Goal: Navigation & Orientation: Find specific page/section

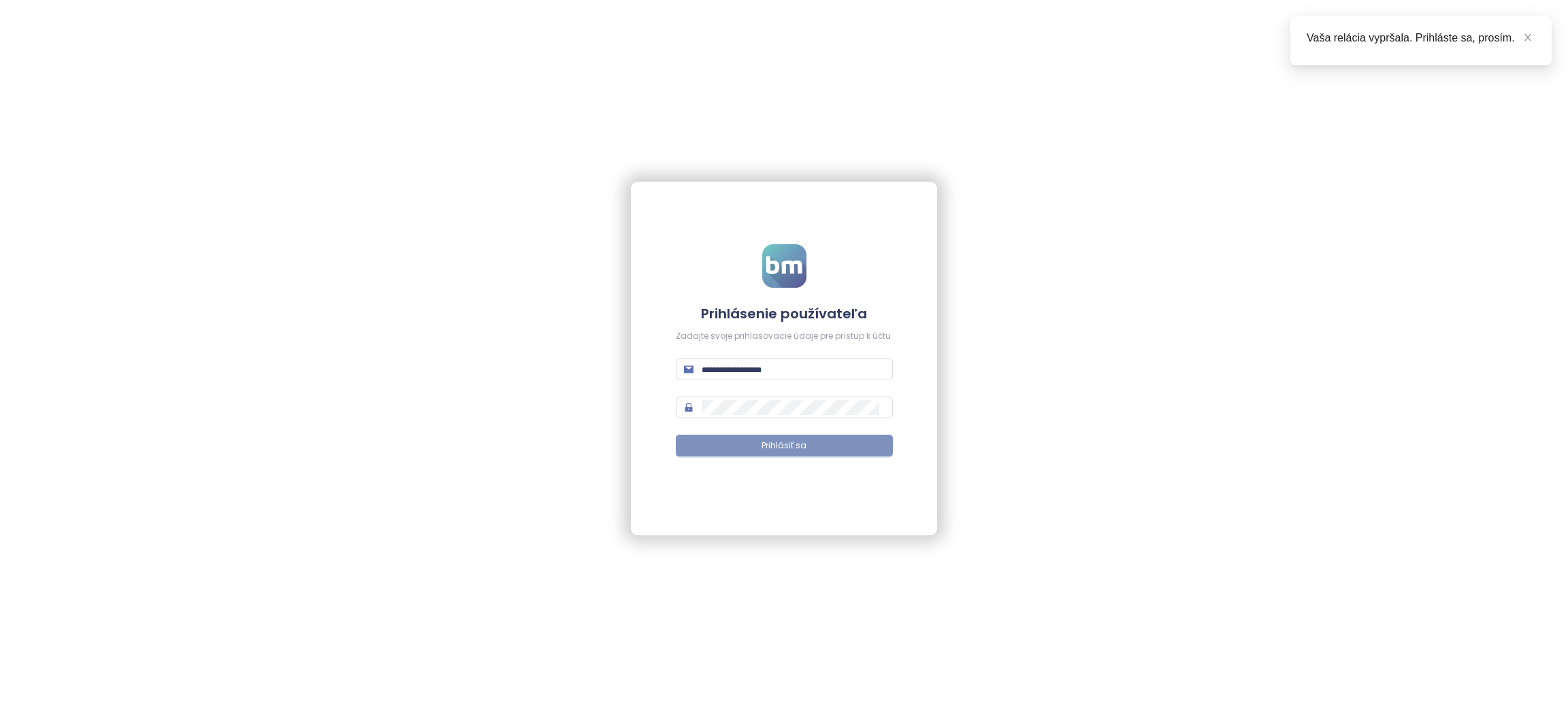
type input "**********"
click at [762, 441] on span "Prihlásiť sa" at bounding box center [784, 446] width 45 height 13
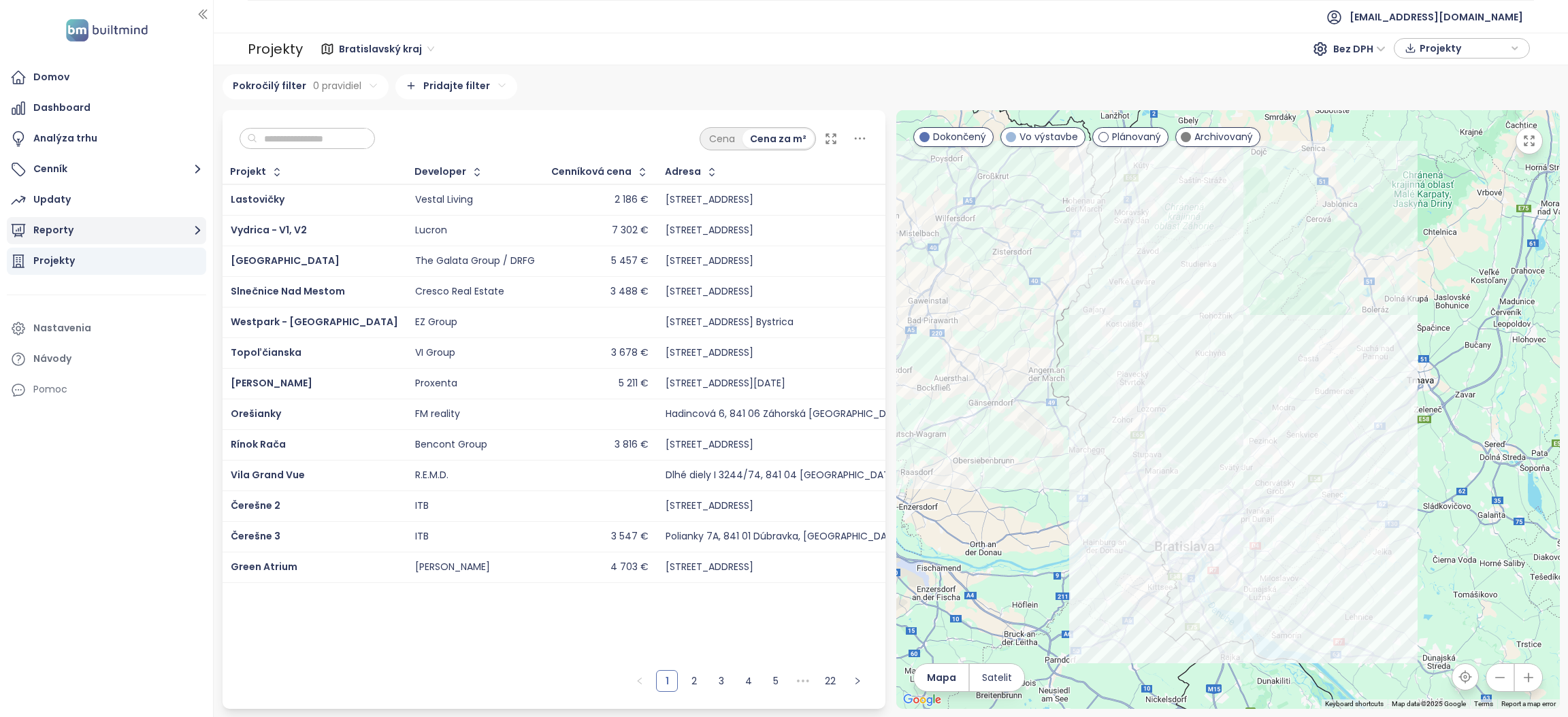
click at [195, 231] on icon "button" at bounding box center [198, 230] width 17 height 17
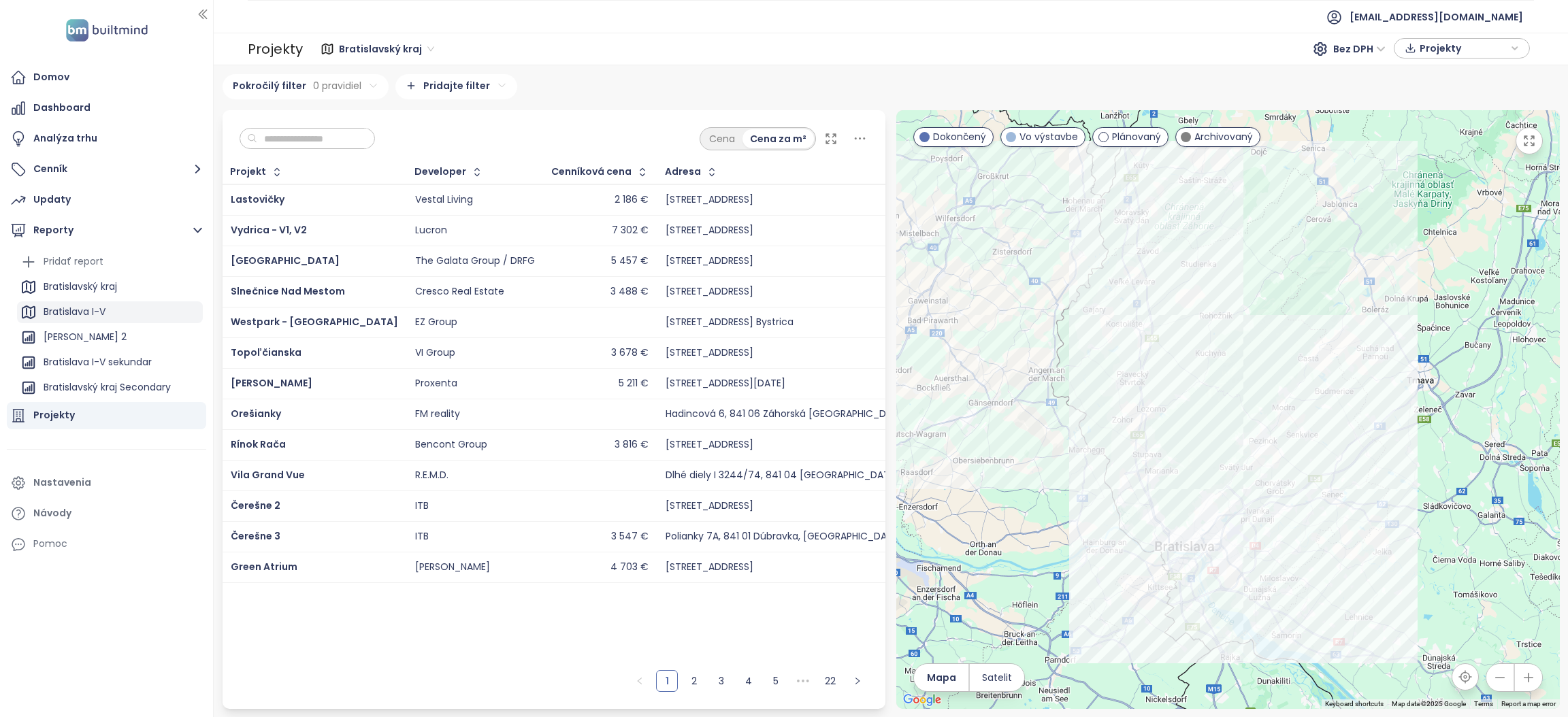
click at [54, 310] on div "Bratislava I-V" at bounding box center [74, 312] width 62 height 17
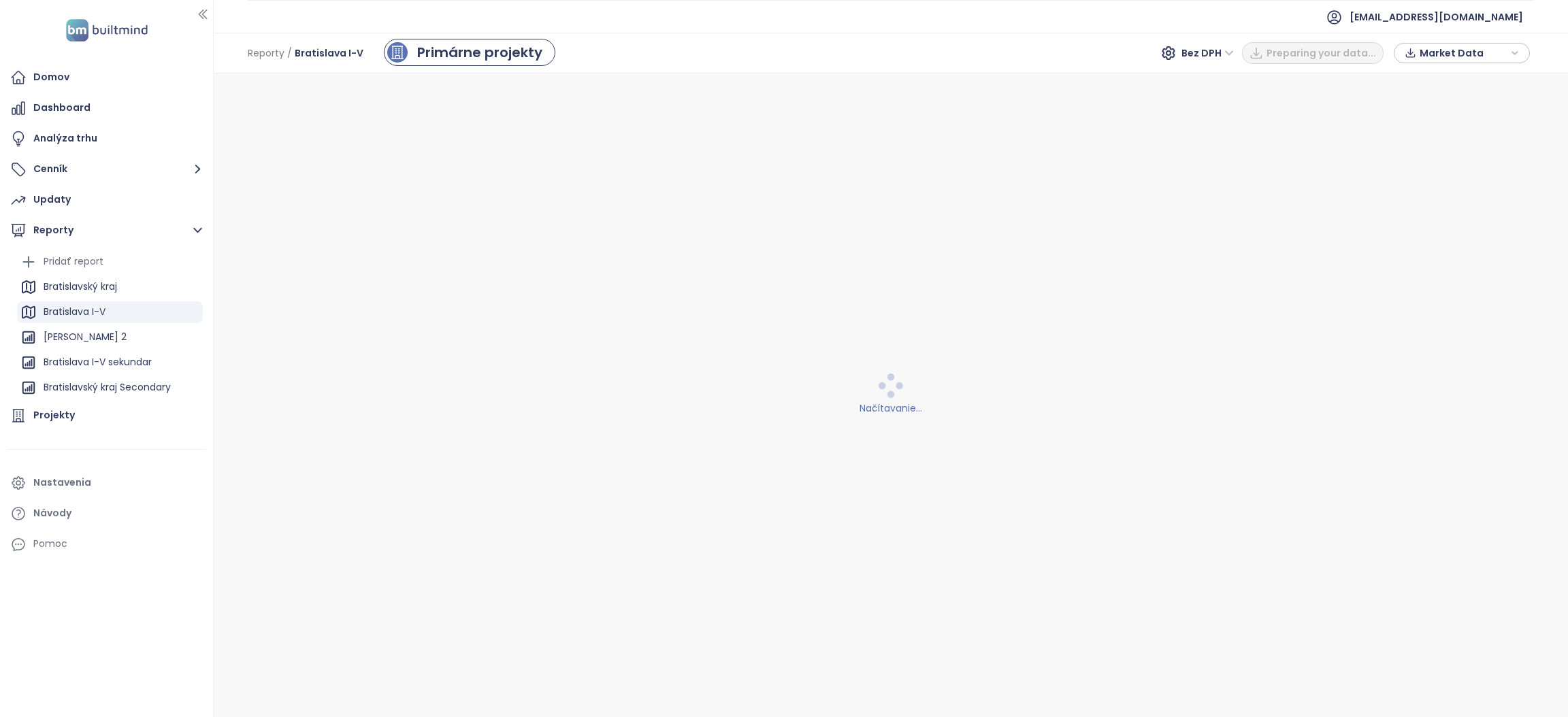
click at [54, 310] on div "Bratislava I-V" at bounding box center [74, 312] width 62 height 17
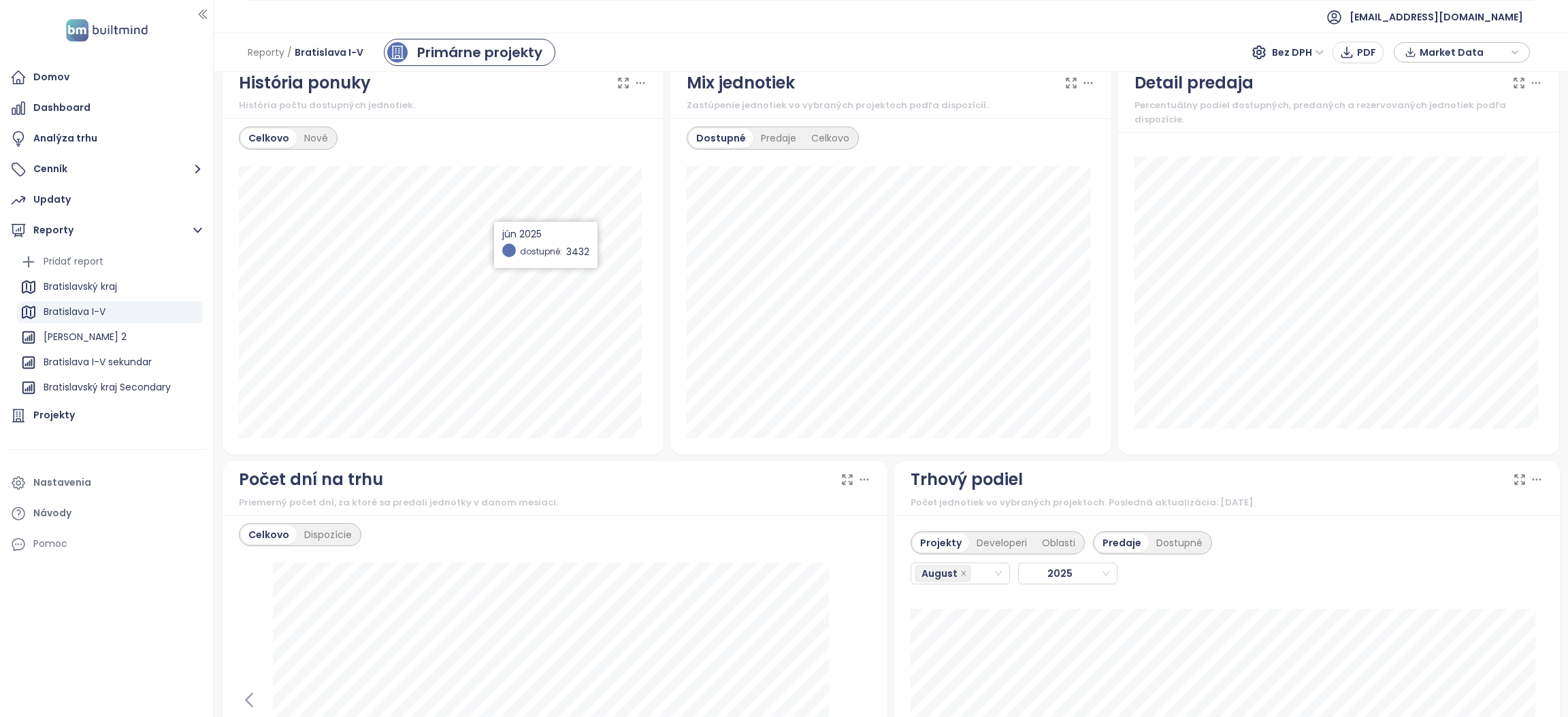
scroll to position [1020, 0]
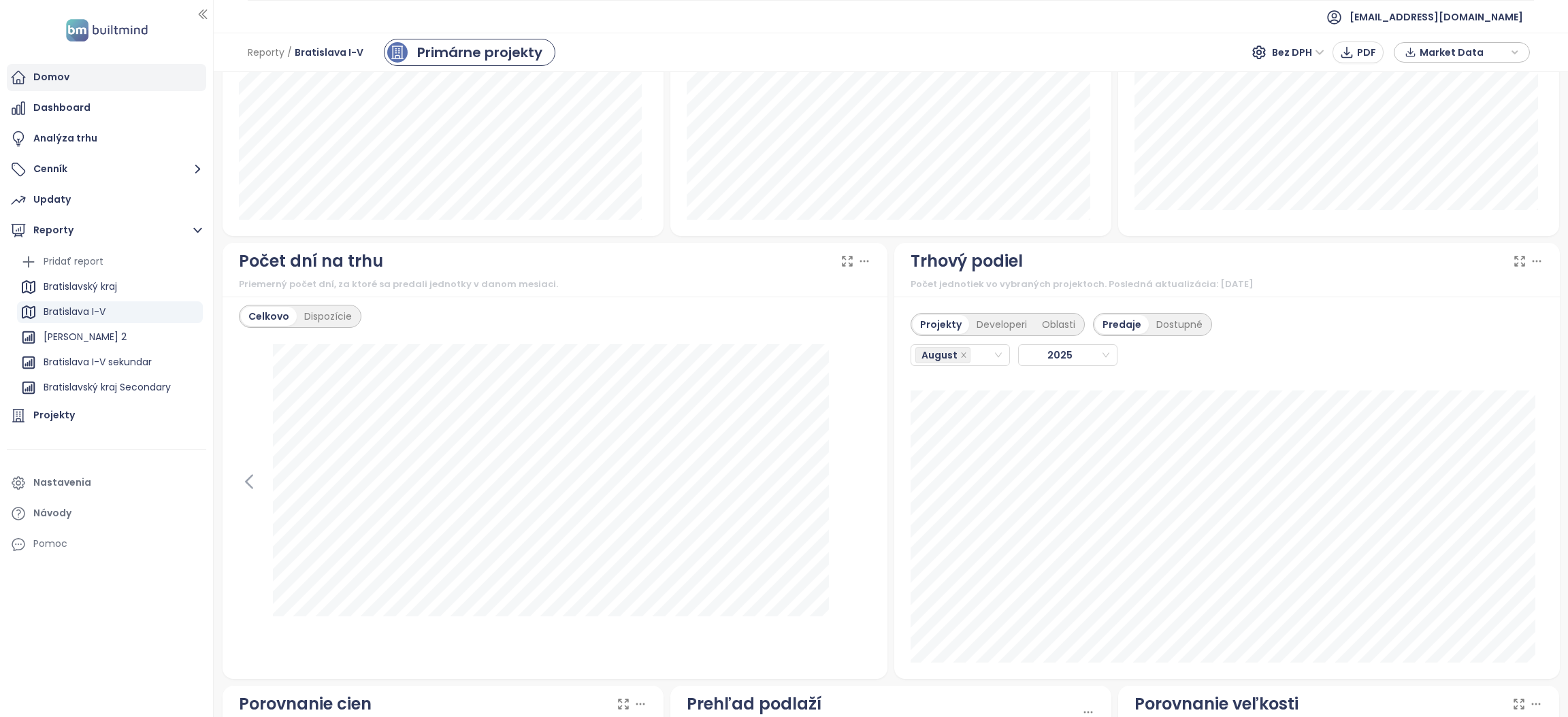
click at [31, 73] on div "Domov" at bounding box center [107, 78] width 200 height 27
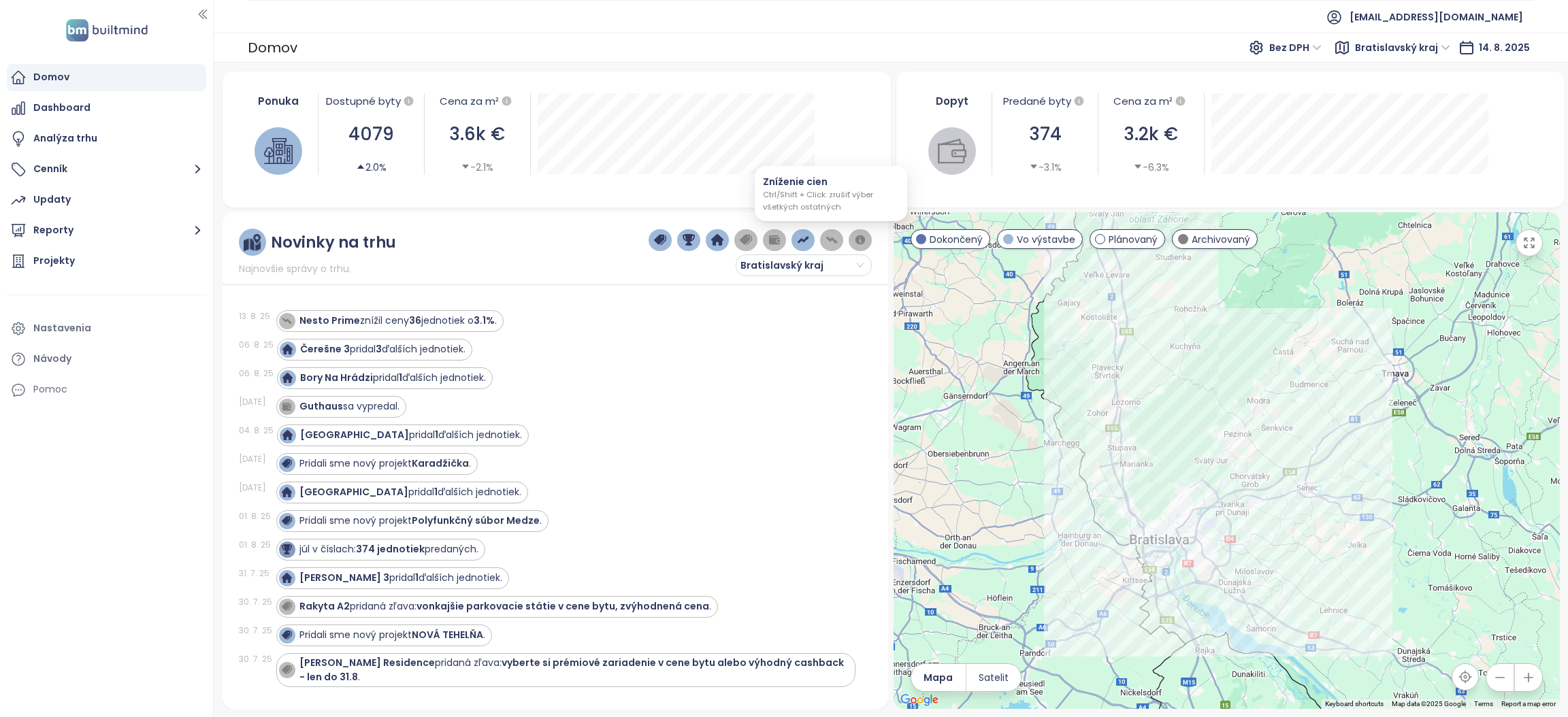
click at [825, 241] on img "button" at bounding box center [831, 240] width 12 height 12
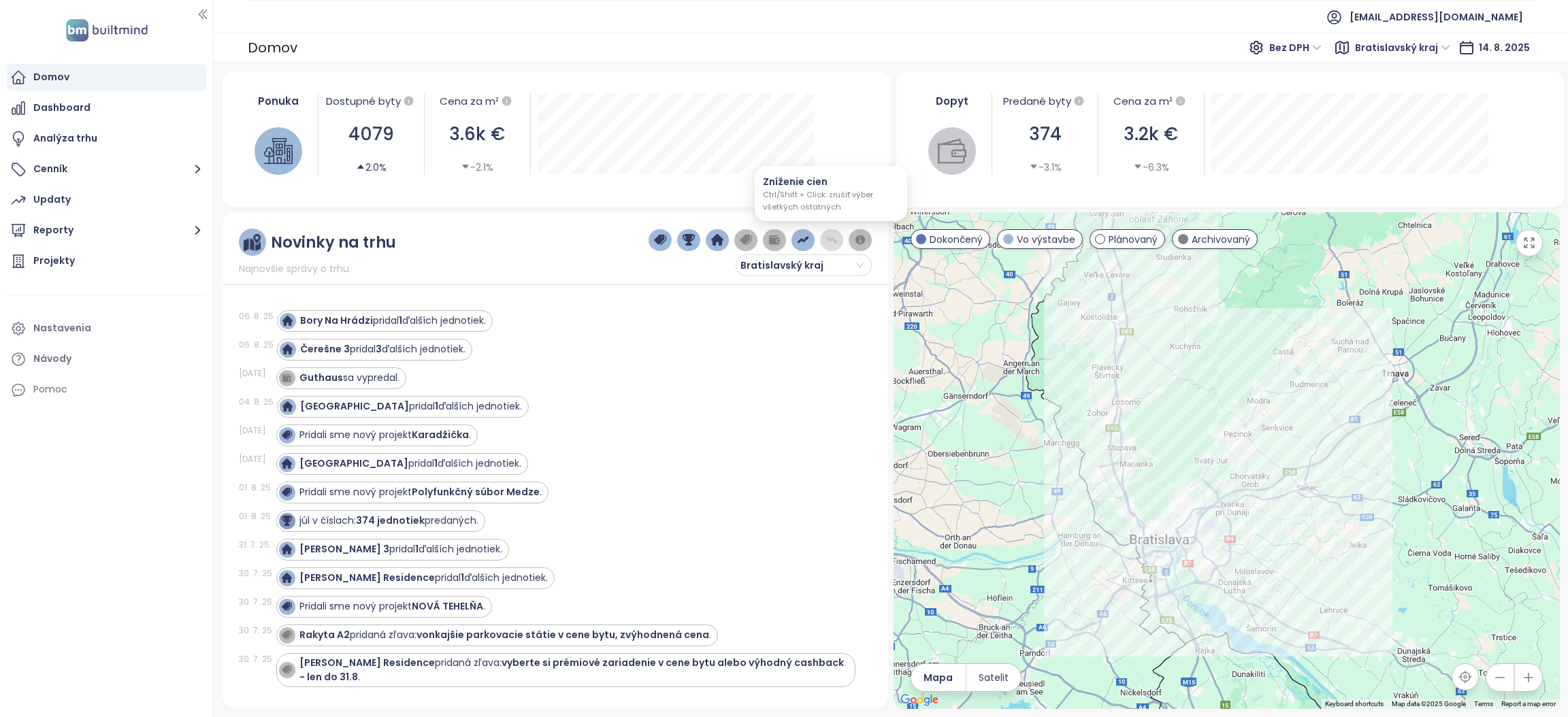
click at [828, 236] on img "button" at bounding box center [831, 240] width 12 height 12
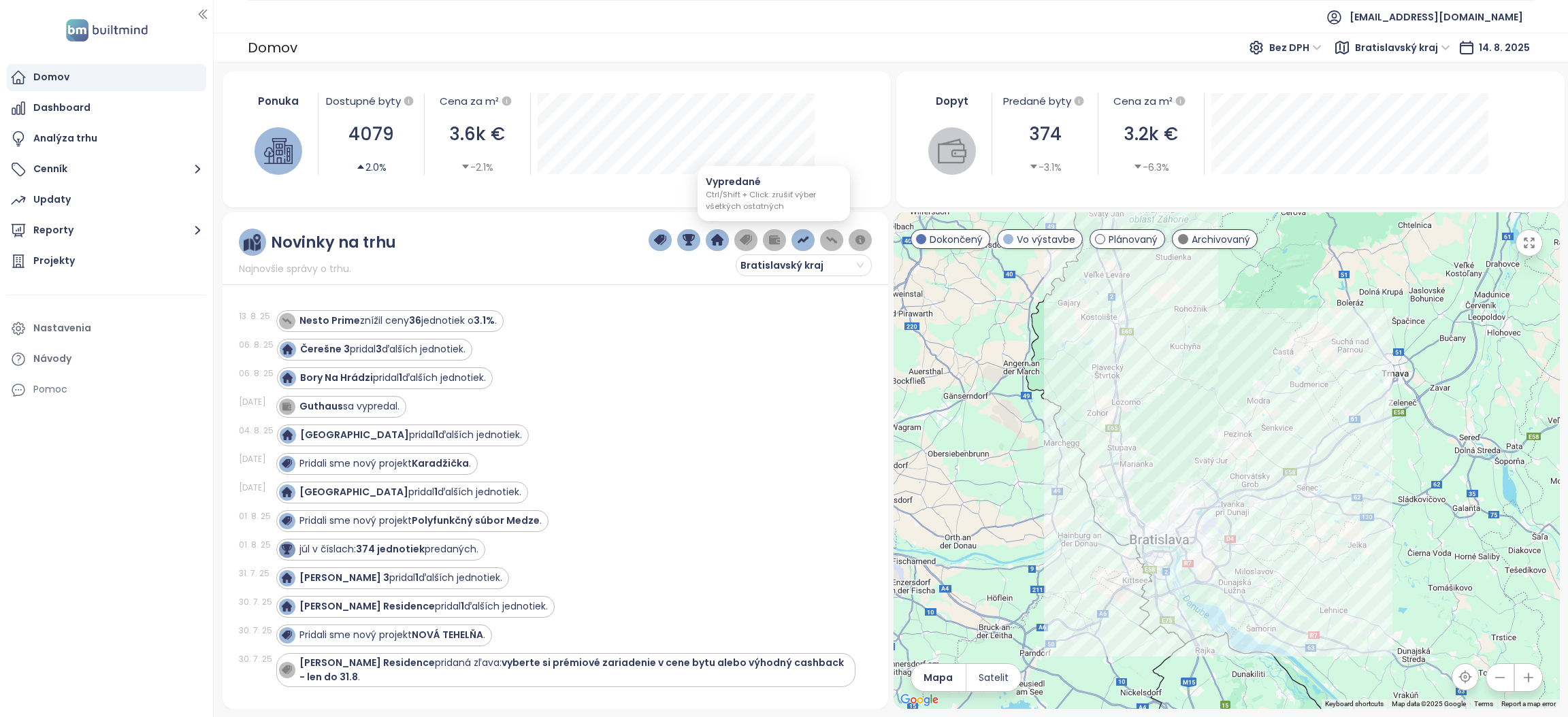
click at [778, 243] on img "button" at bounding box center [774, 240] width 12 height 12
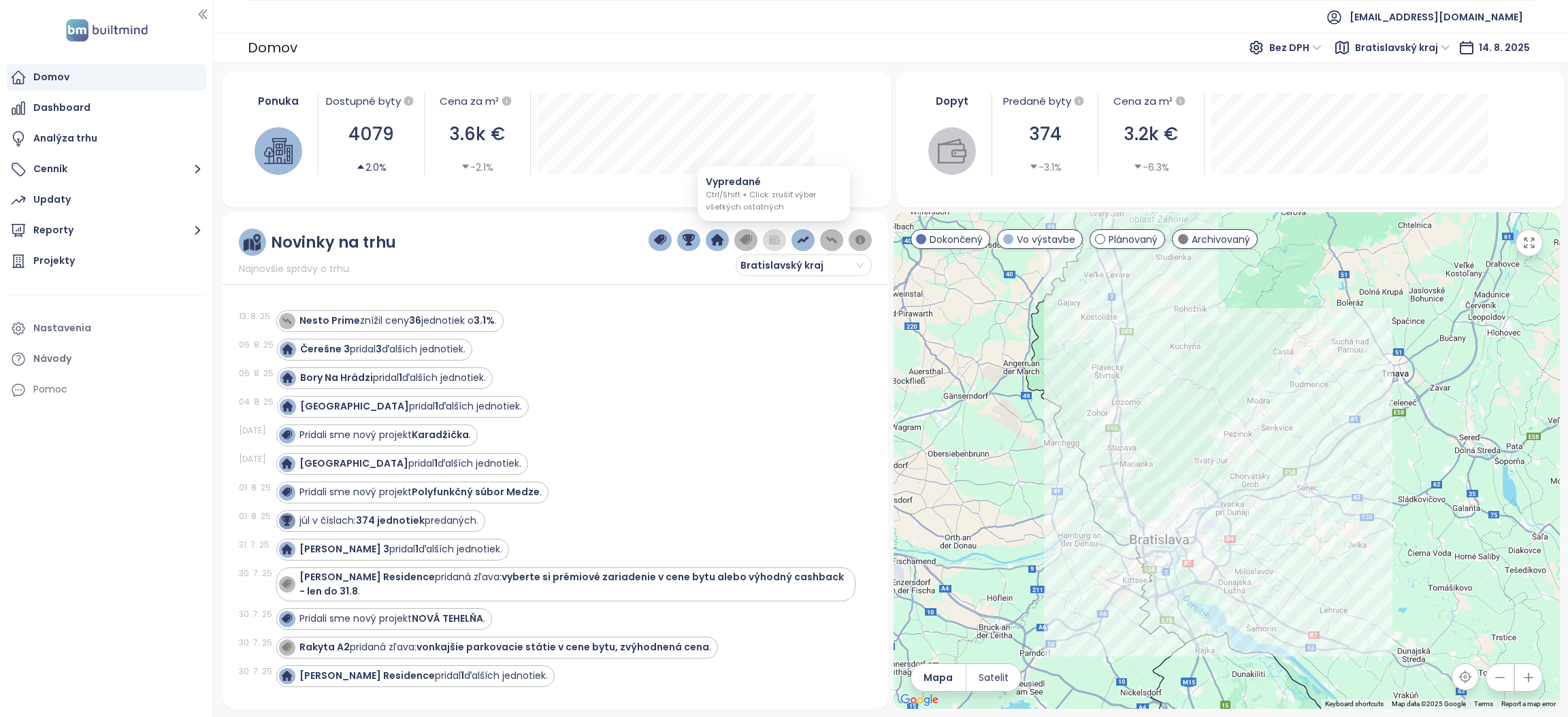
click at [778, 243] on img "button" at bounding box center [774, 240] width 12 height 12
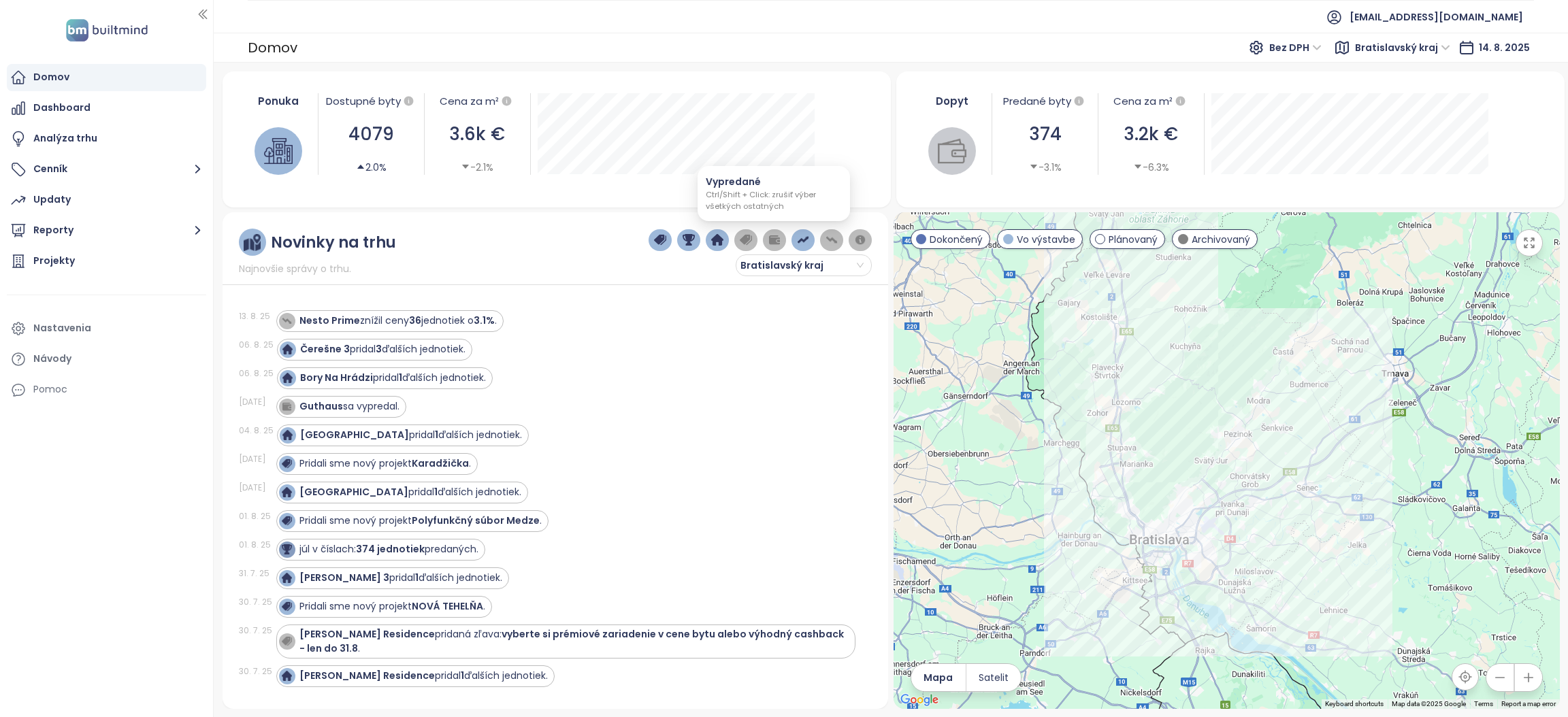
click at [778, 243] on img "button" at bounding box center [774, 240] width 12 height 12
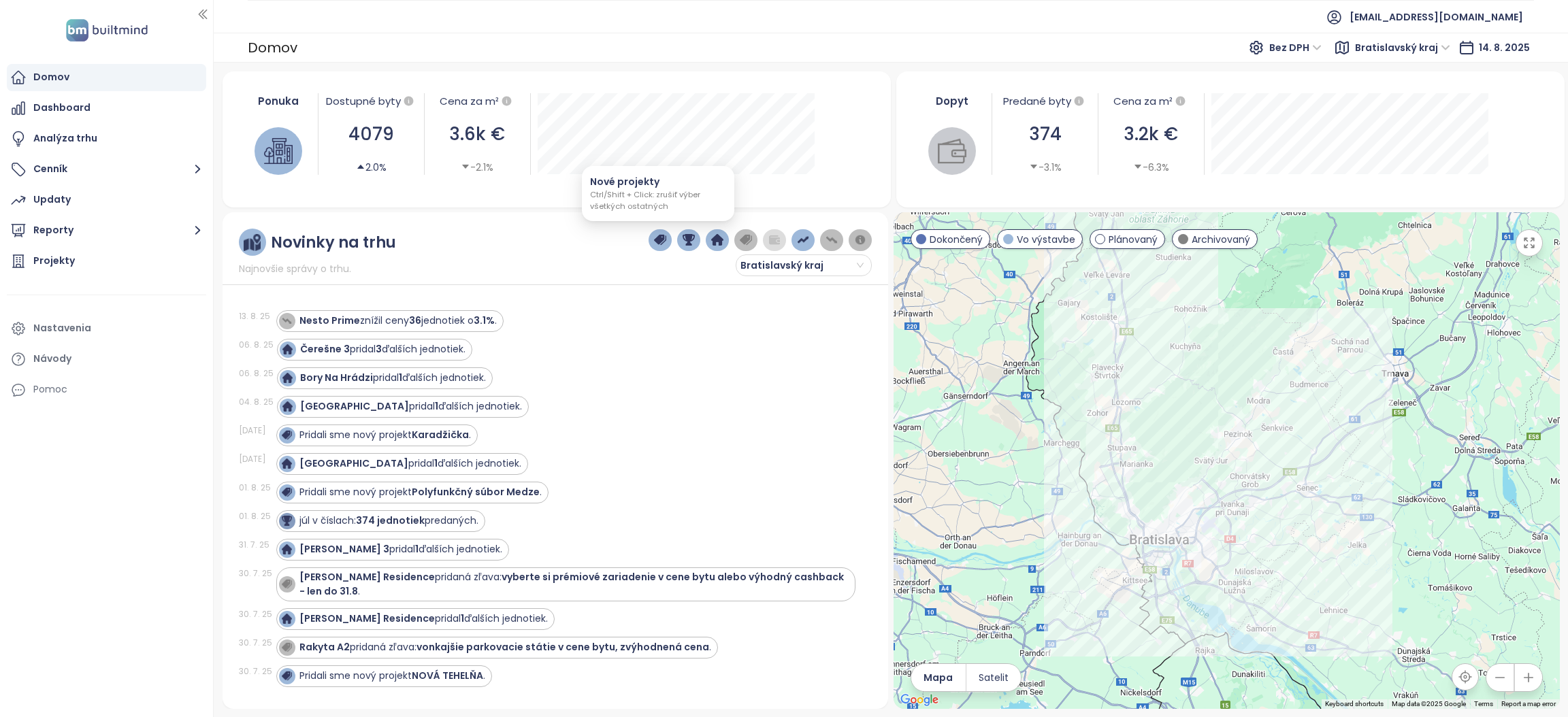
click at [656, 238] on img "button" at bounding box center [660, 240] width 12 height 12
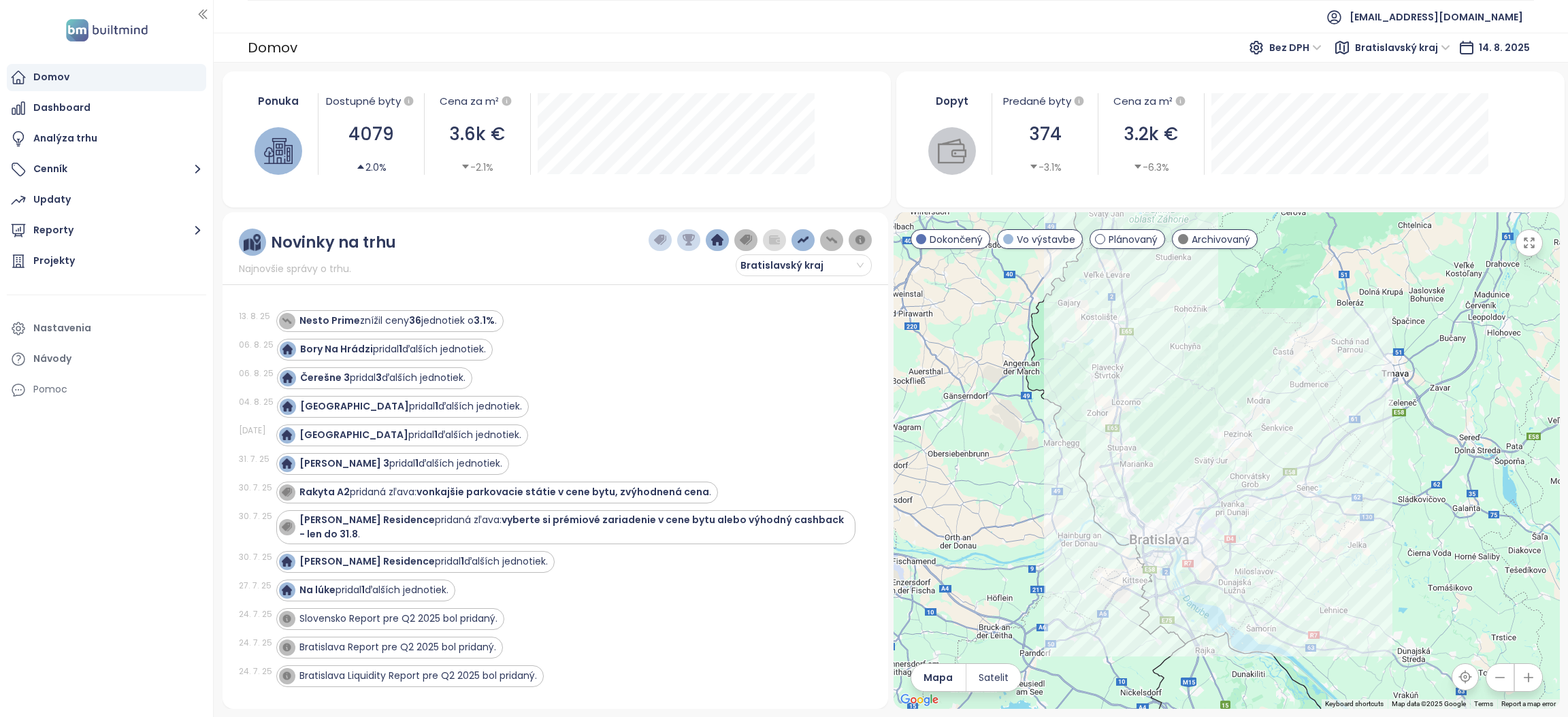
click at [714, 245] on img "button" at bounding box center [717, 240] width 12 height 12
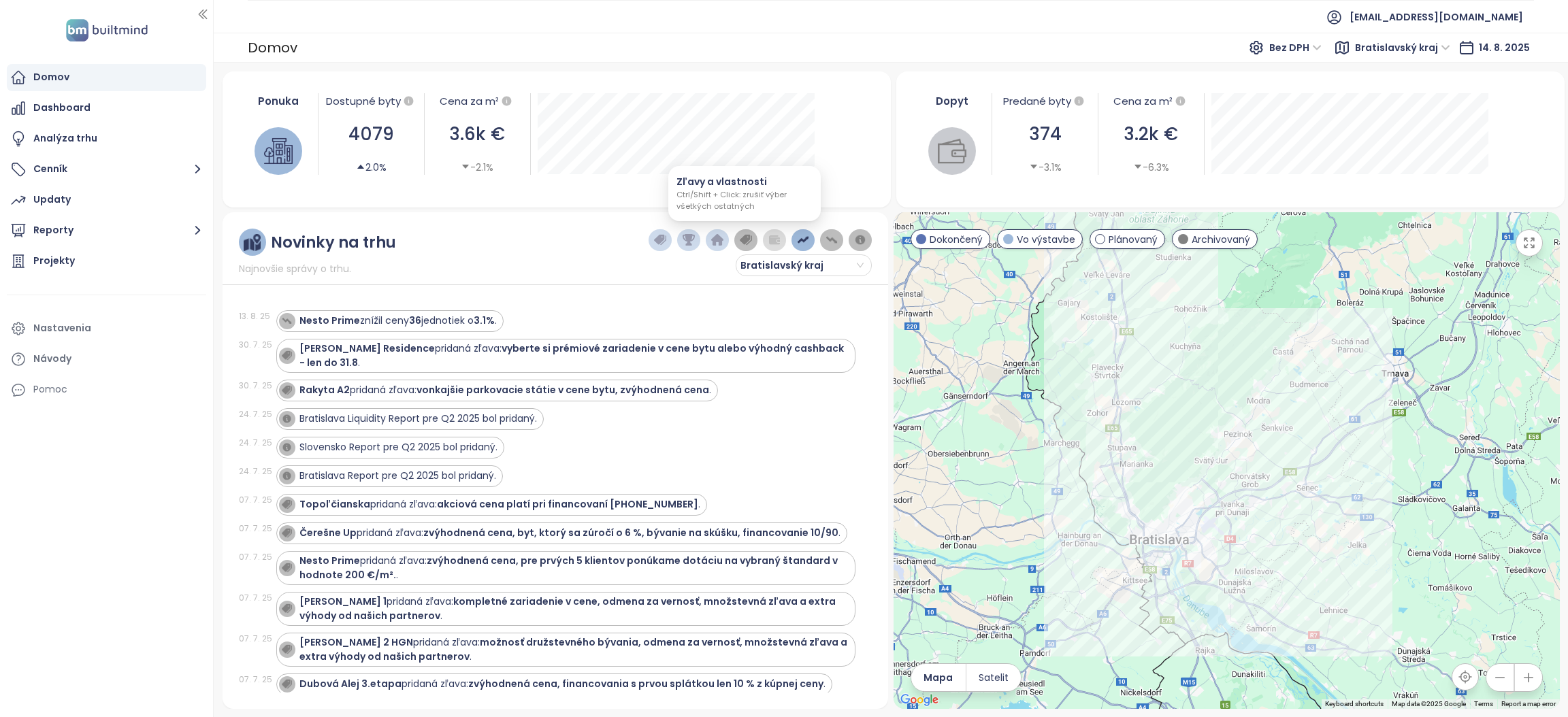
click at [742, 243] on img "button" at bounding box center [746, 240] width 12 height 12
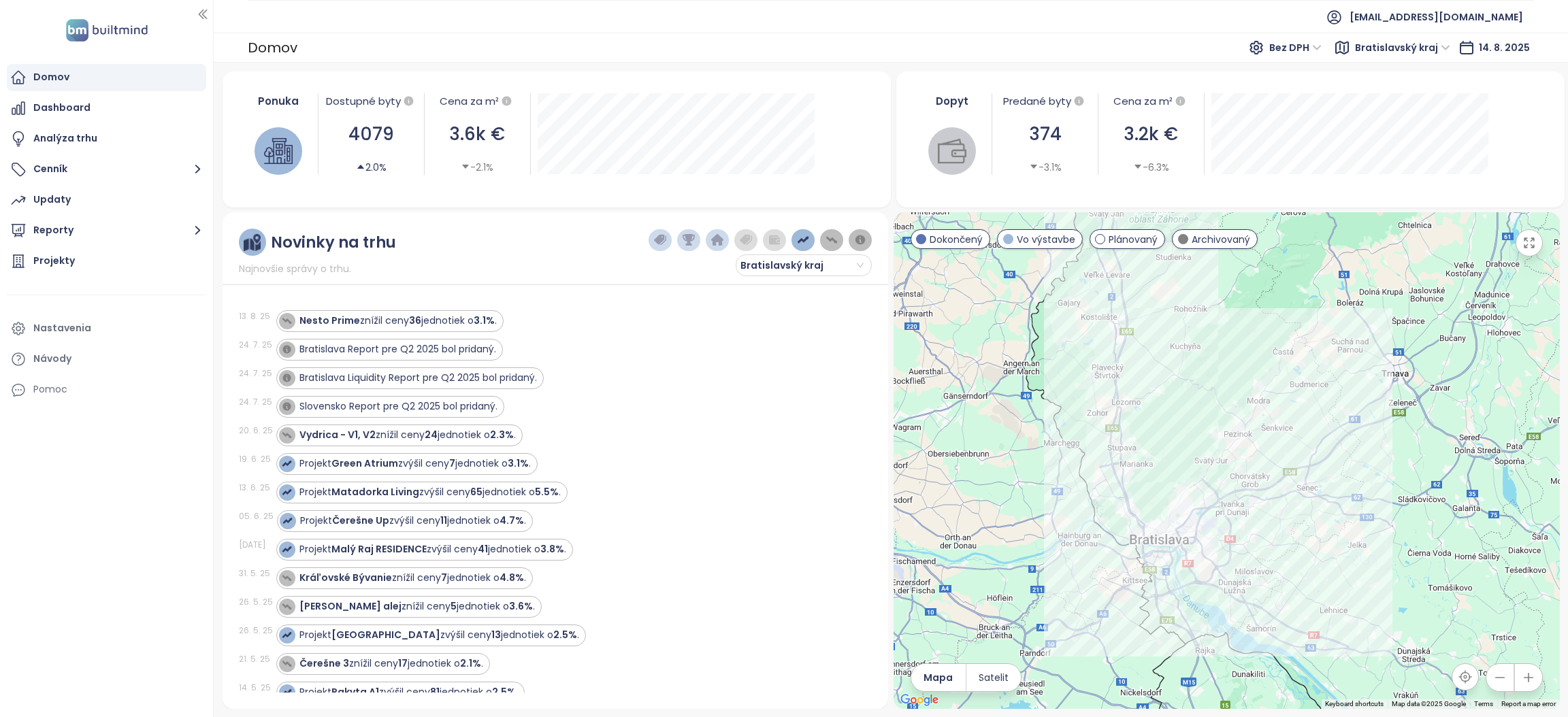
click at [826, 240] on img "button" at bounding box center [831, 240] width 12 height 12
click at [851, 241] on button "button" at bounding box center [860, 241] width 24 height 22
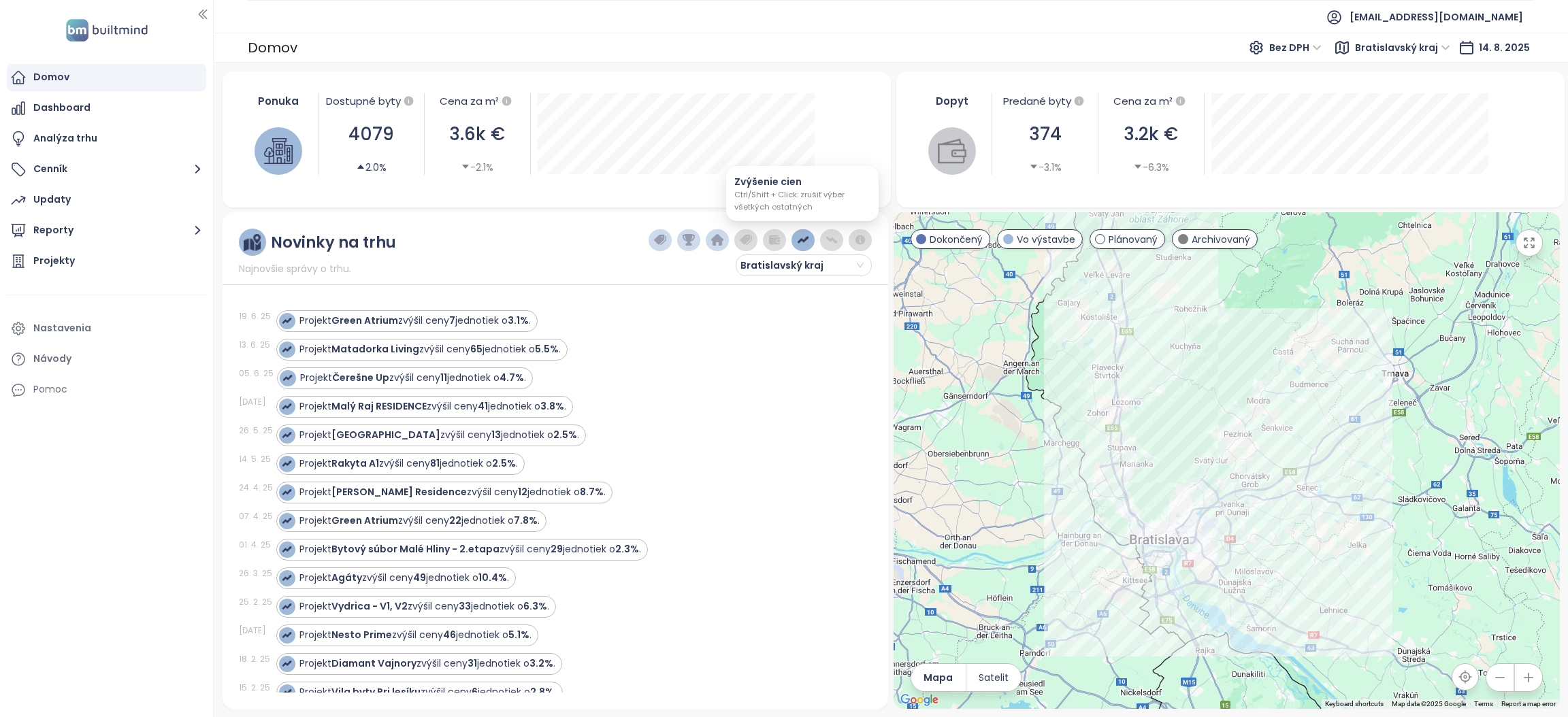
click at [799, 243] on img "button" at bounding box center [803, 240] width 12 height 12
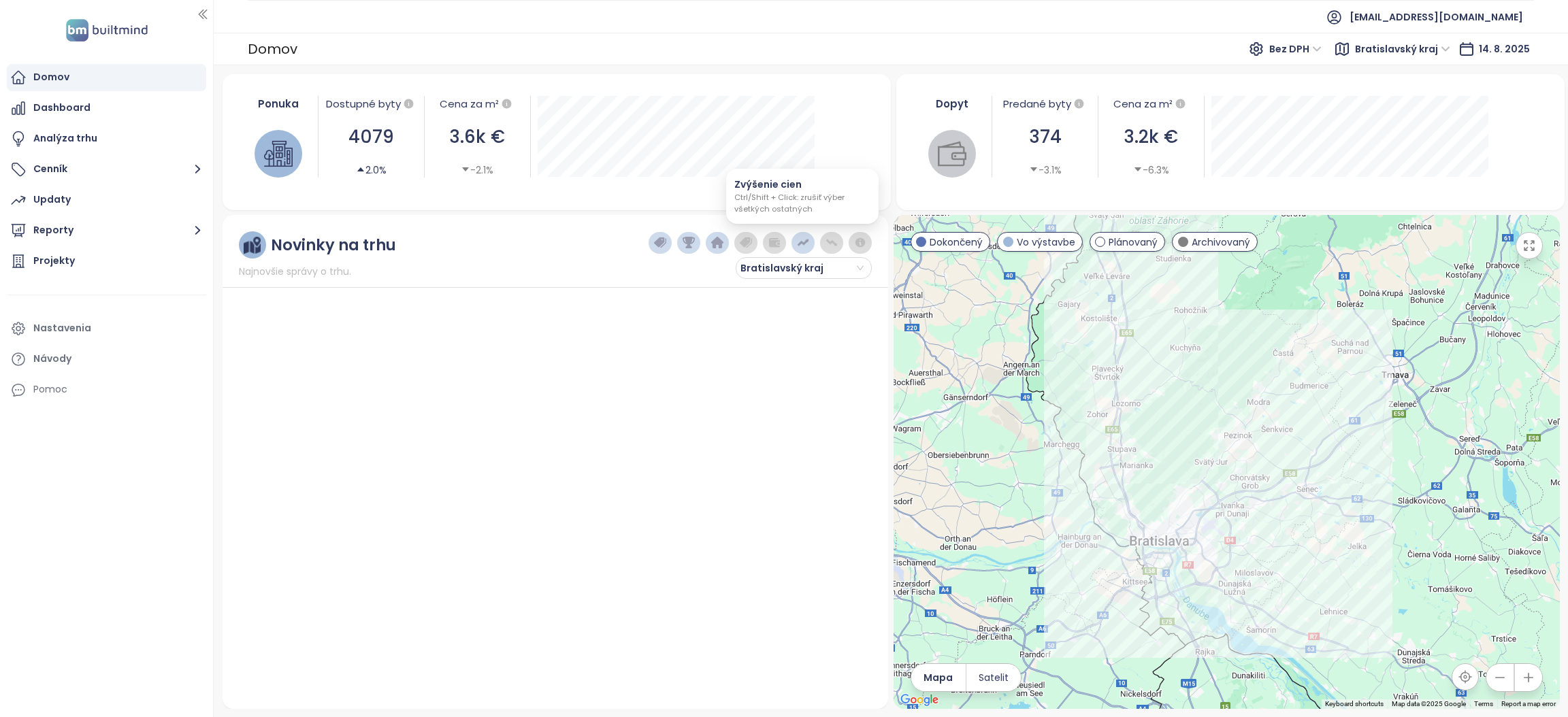
click at [799, 241] on img "button" at bounding box center [803, 242] width 12 height 12
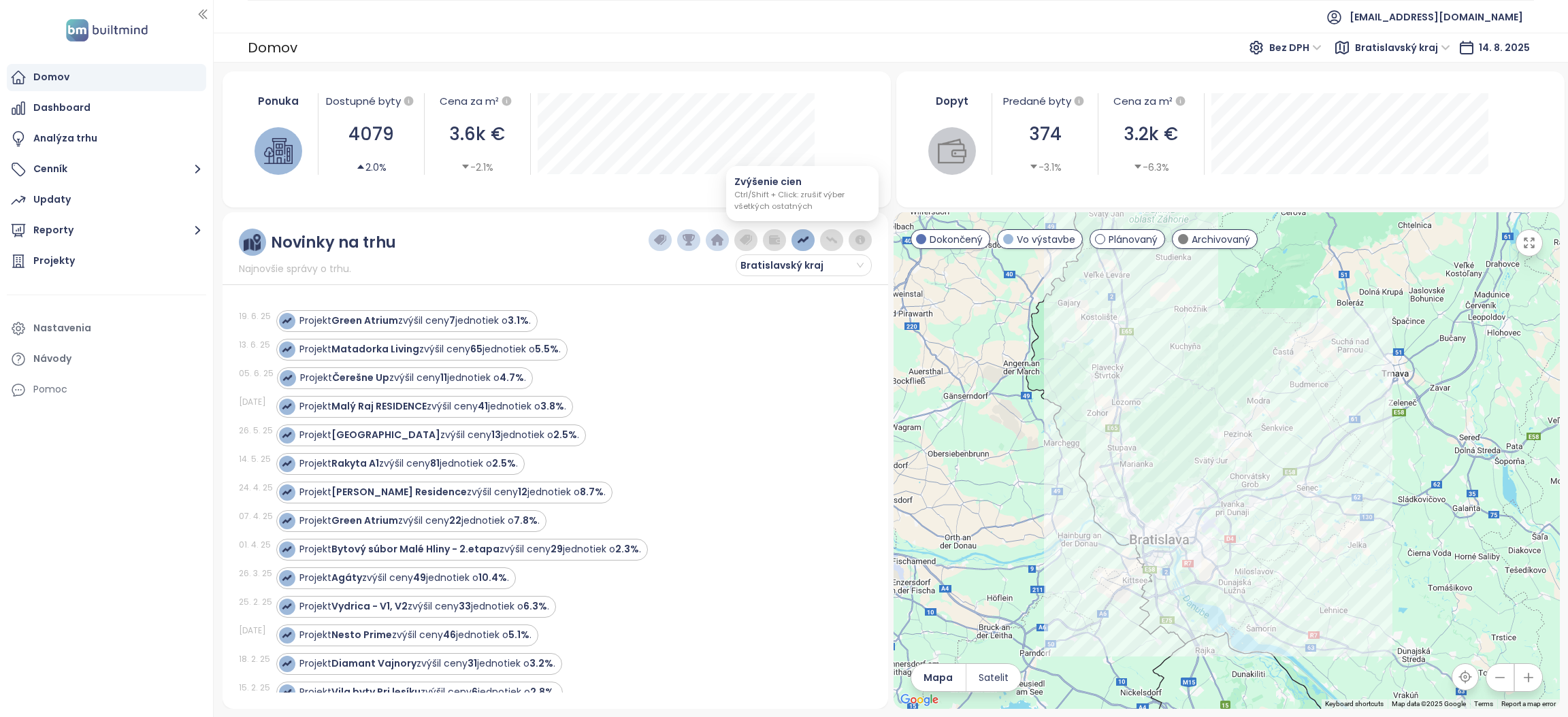
click at [803, 243] on img "button" at bounding box center [803, 240] width 12 height 12
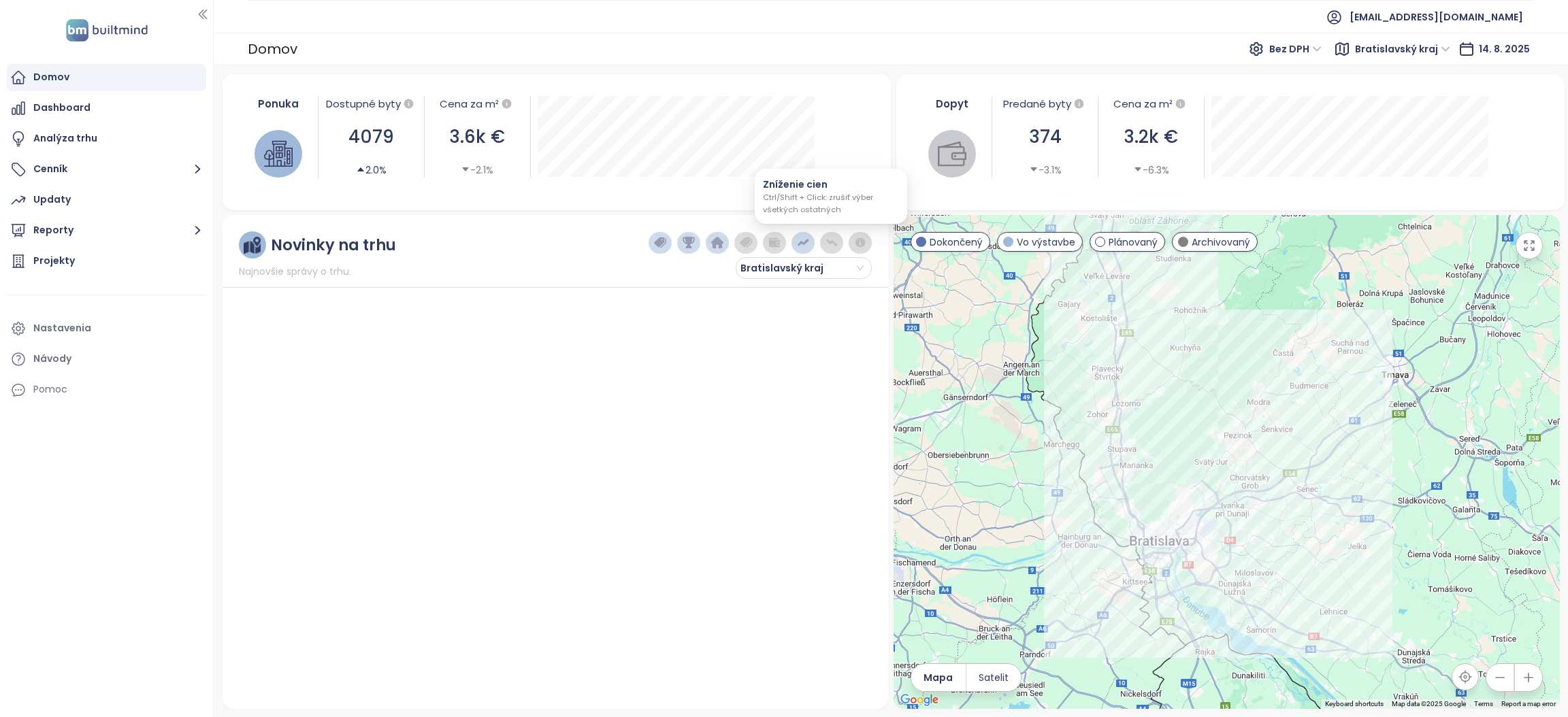
click at [830, 241] on img "button" at bounding box center [831, 242] width 12 height 12
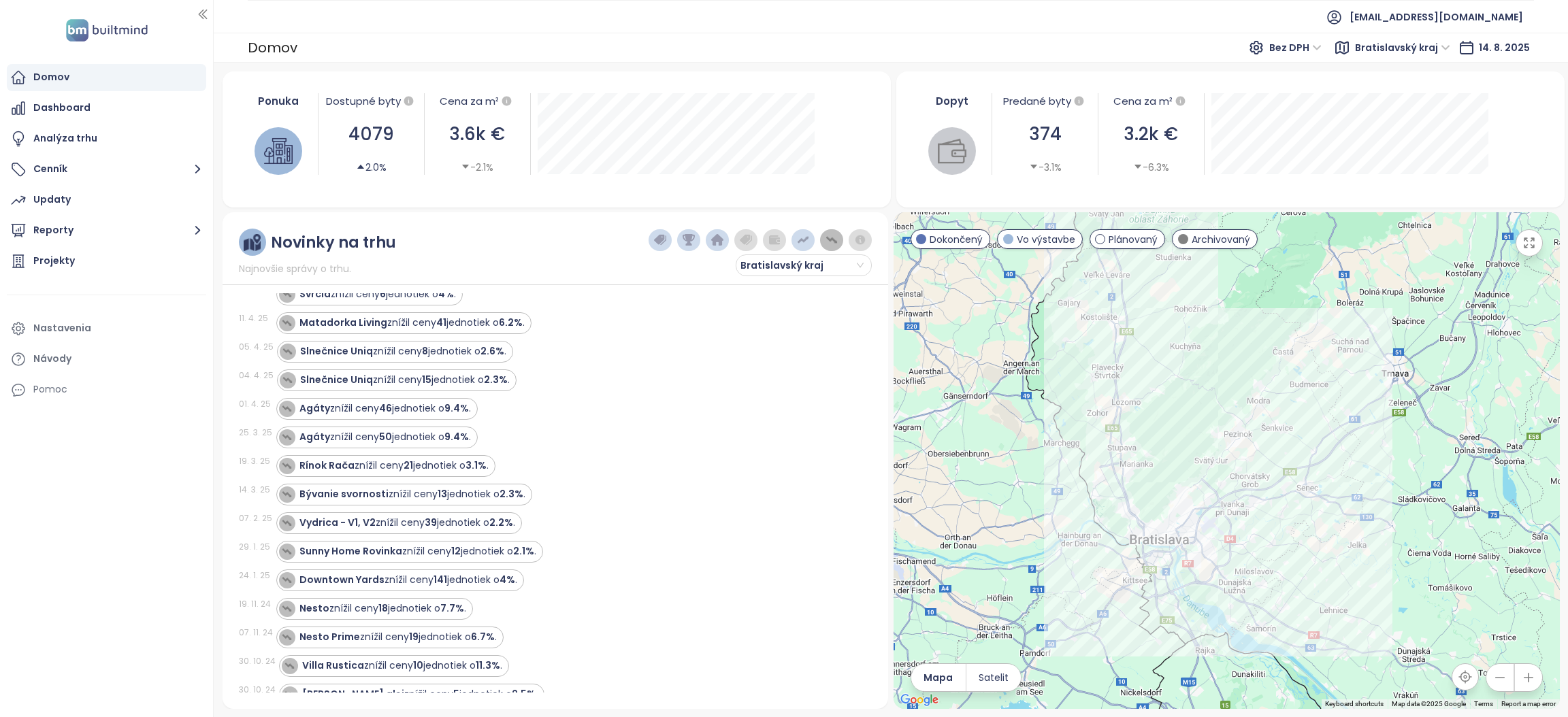
scroll to position [204, 0]
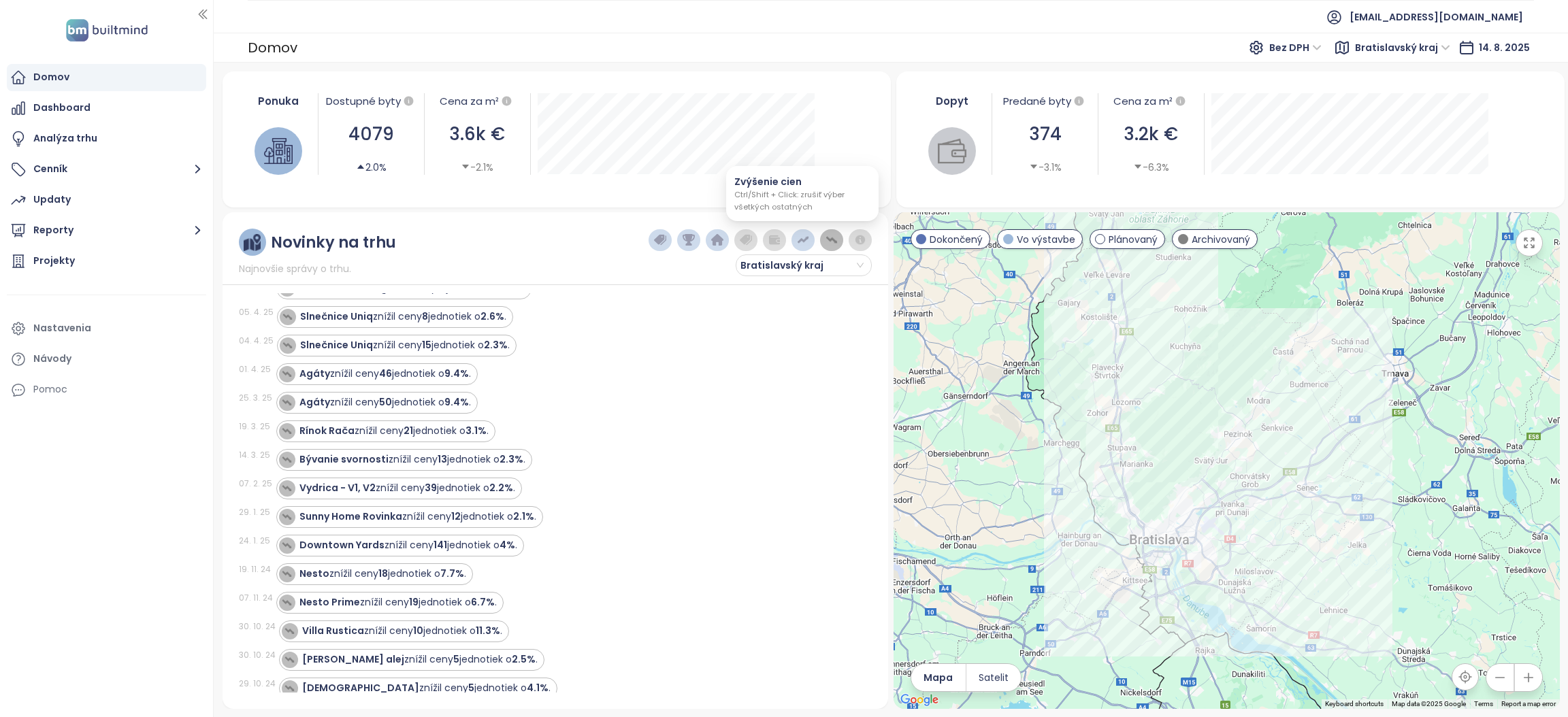
click at [801, 240] on img "button" at bounding box center [803, 240] width 12 height 12
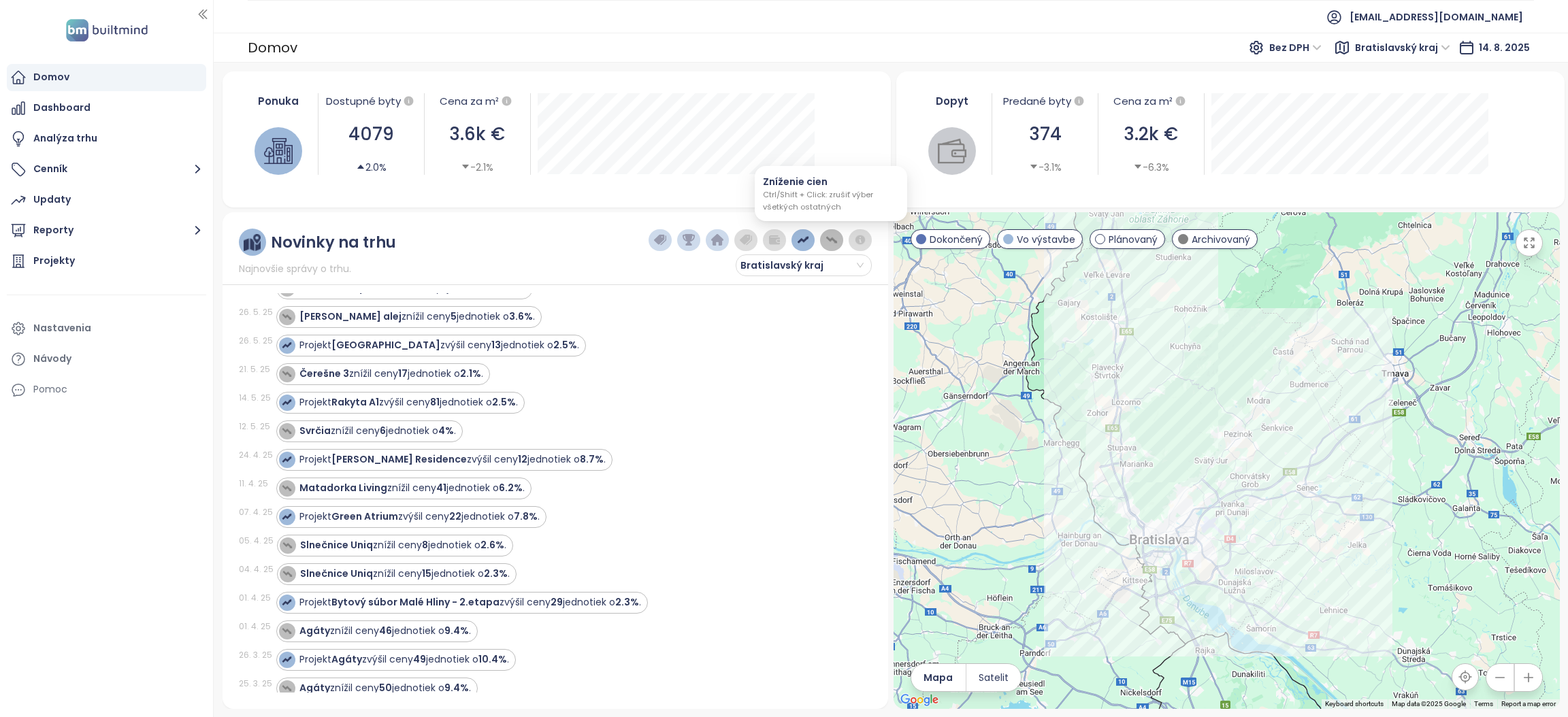
click at [828, 235] on img "button" at bounding box center [831, 240] width 12 height 12
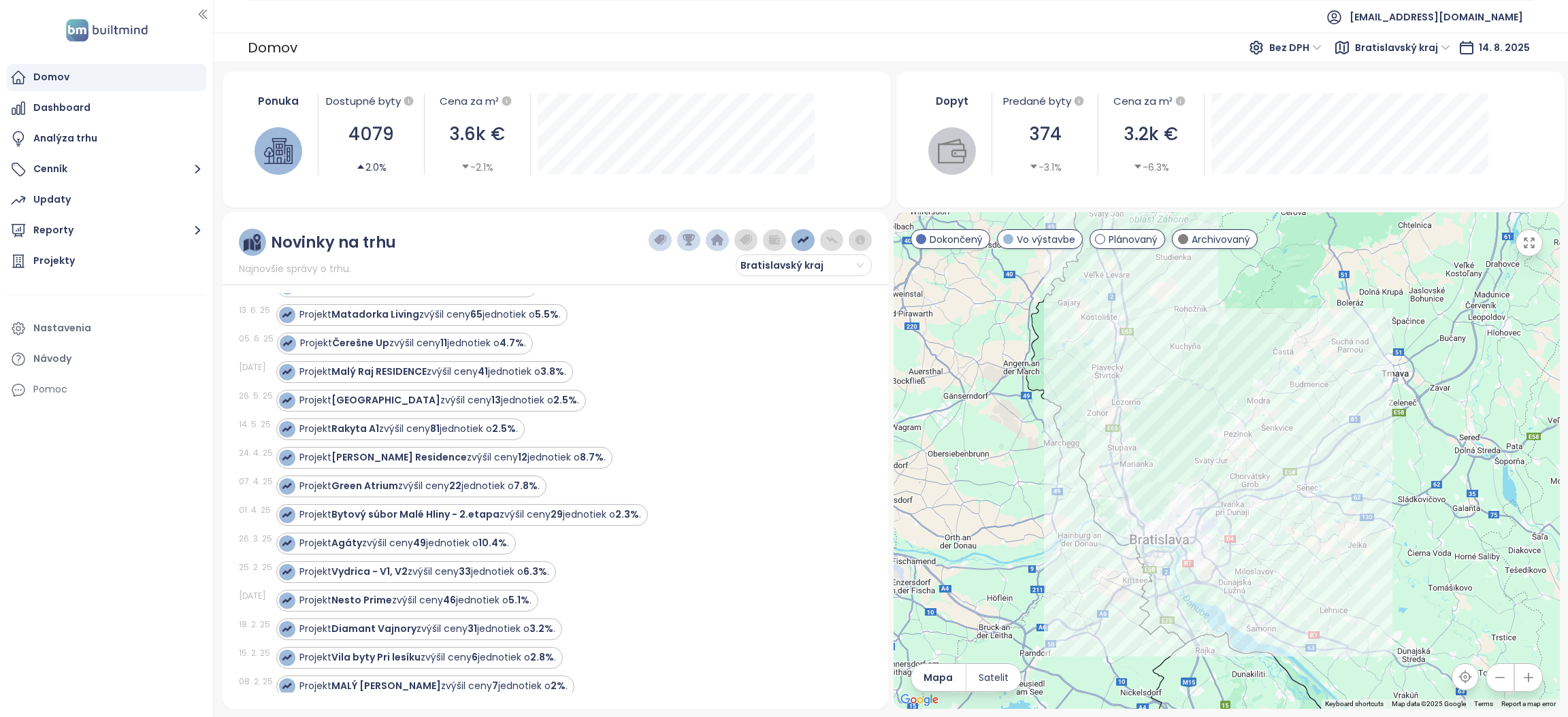
scroll to position [0, 0]
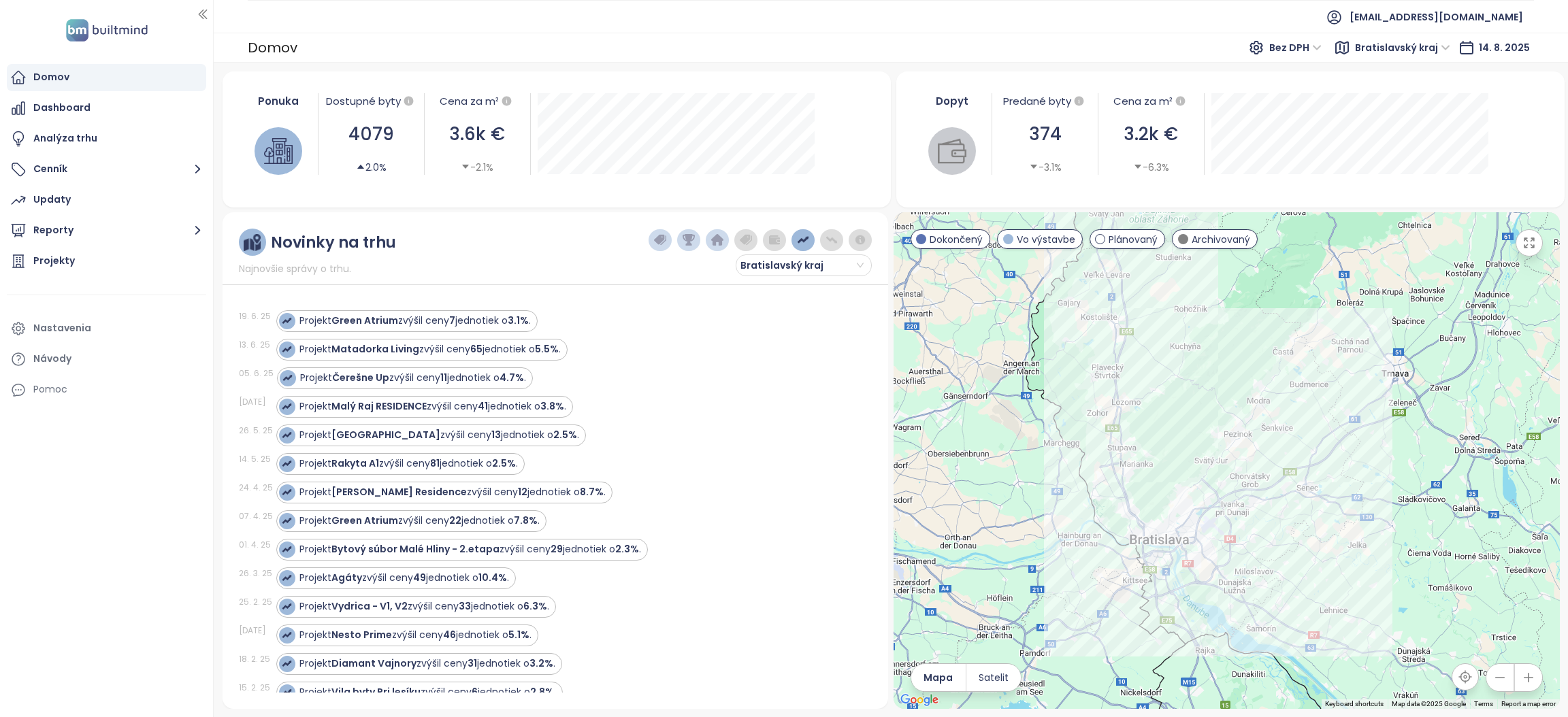
click at [831, 234] on img "button" at bounding box center [831, 240] width 12 height 12
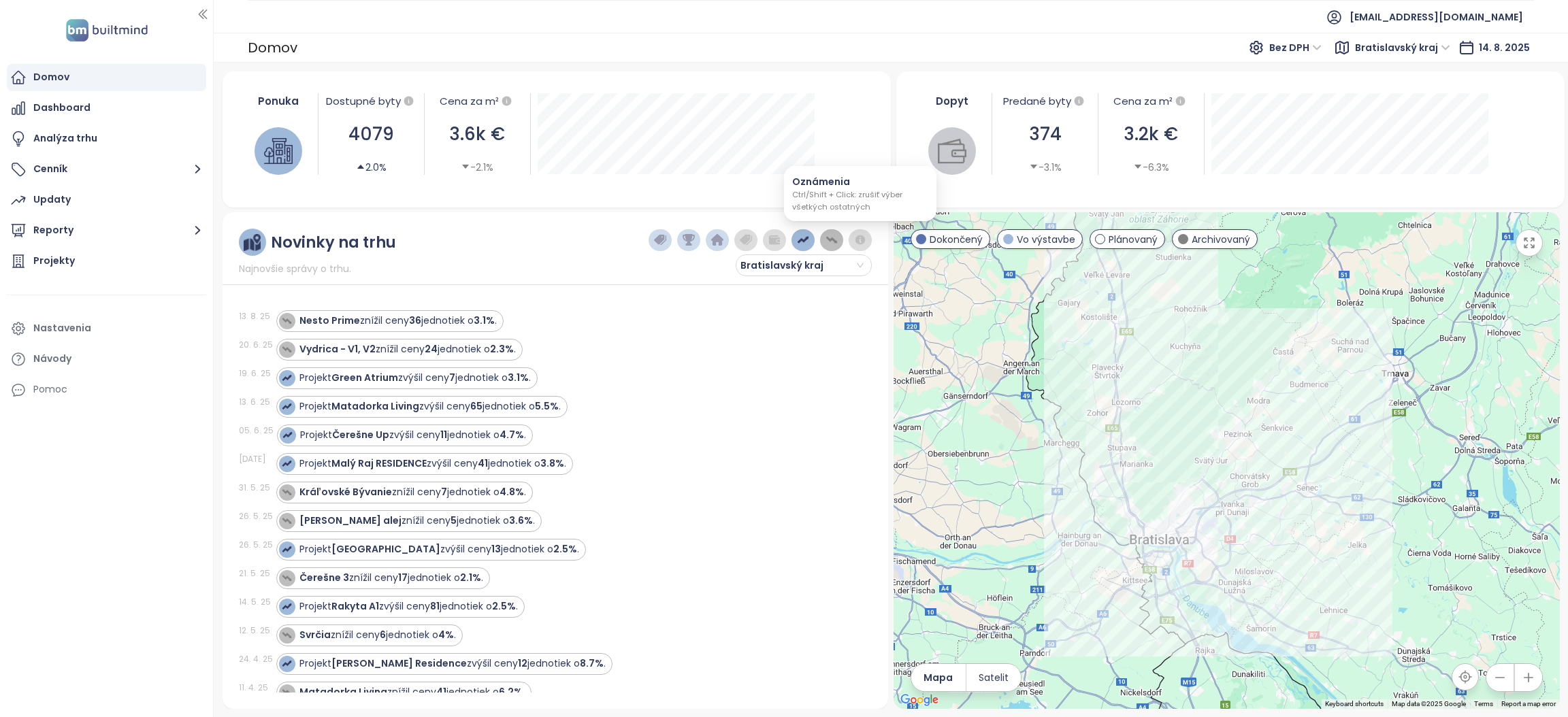
click at [859, 236] on img "button" at bounding box center [860, 240] width 12 height 12
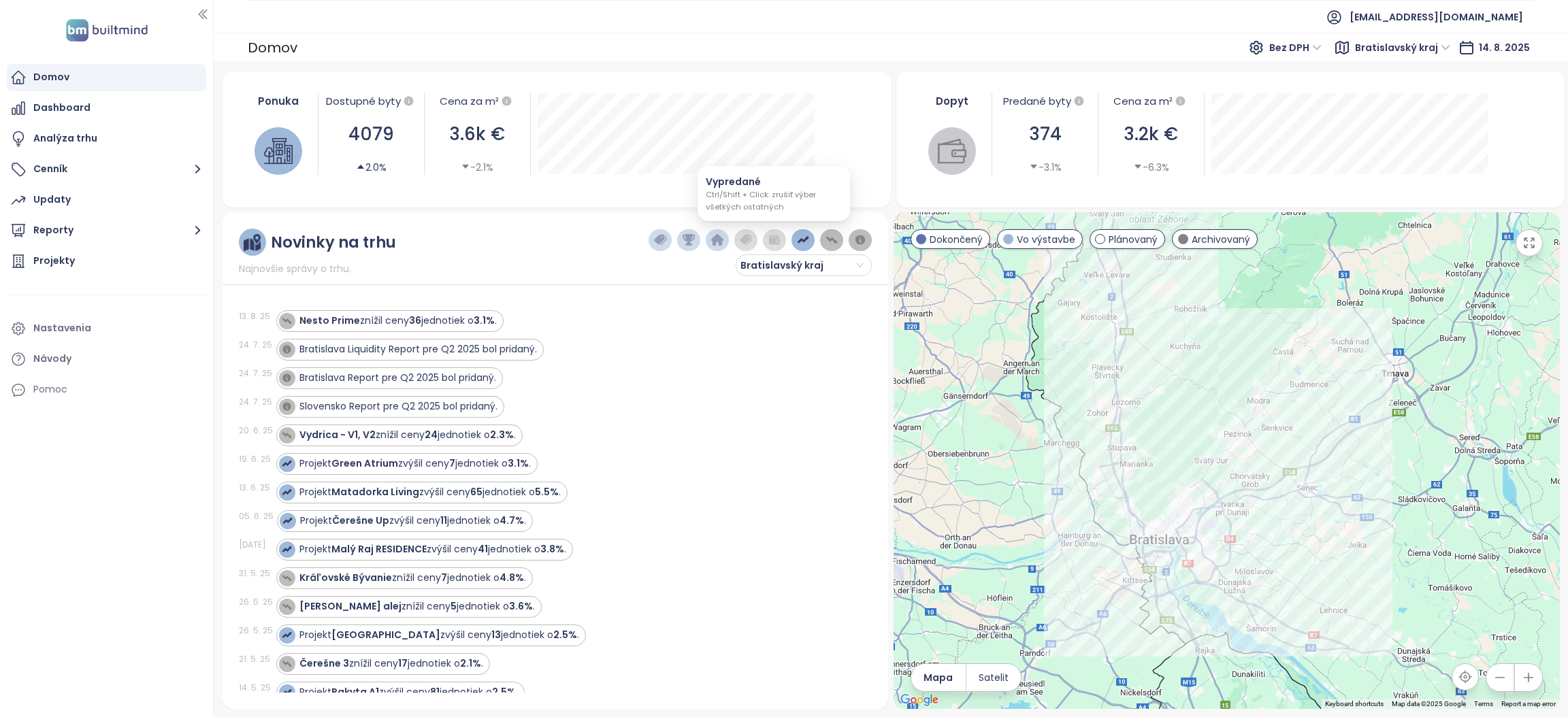
click at [777, 244] on img "button" at bounding box center [774, 240] width 12 height 12
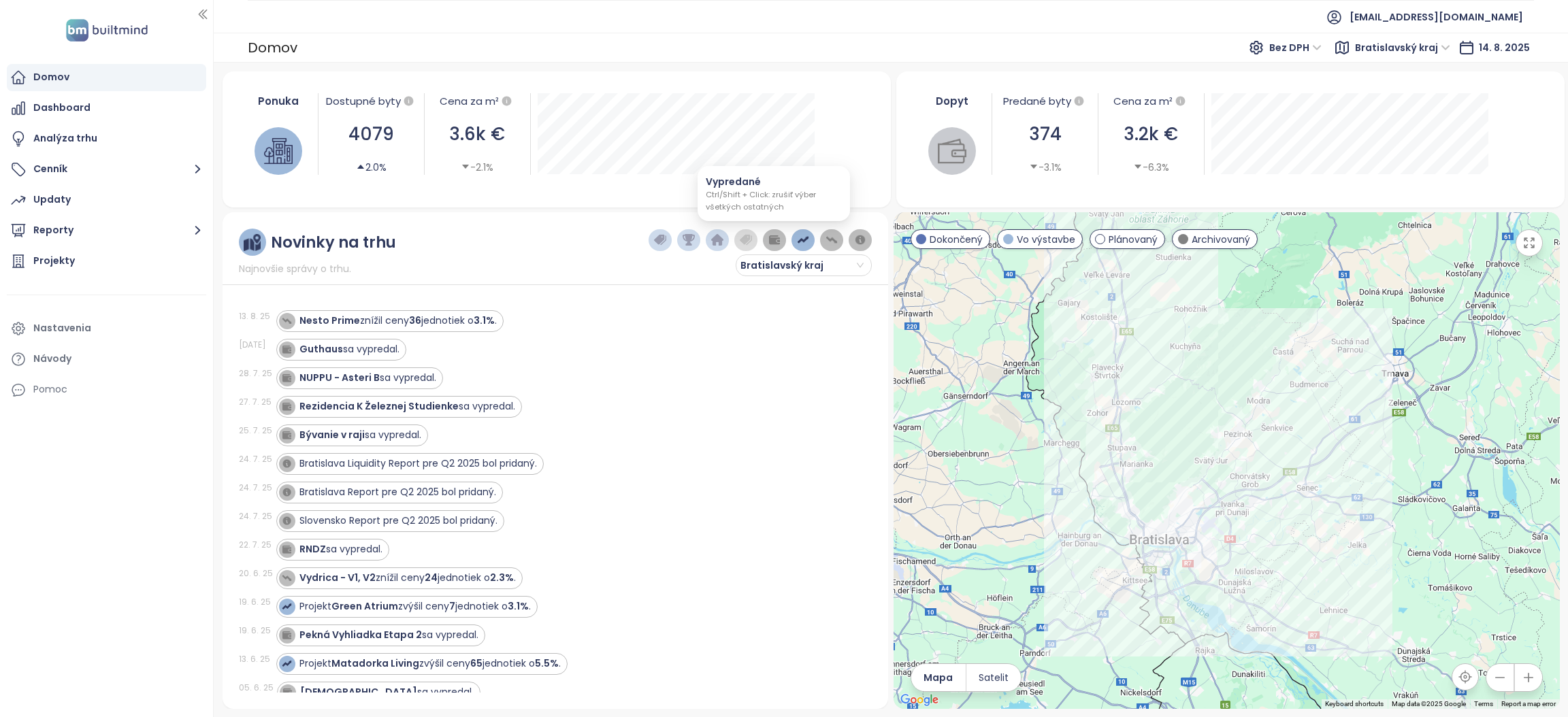
click at [746, 241] on img "button" at bounding box center [746, 240] width 12 height 12
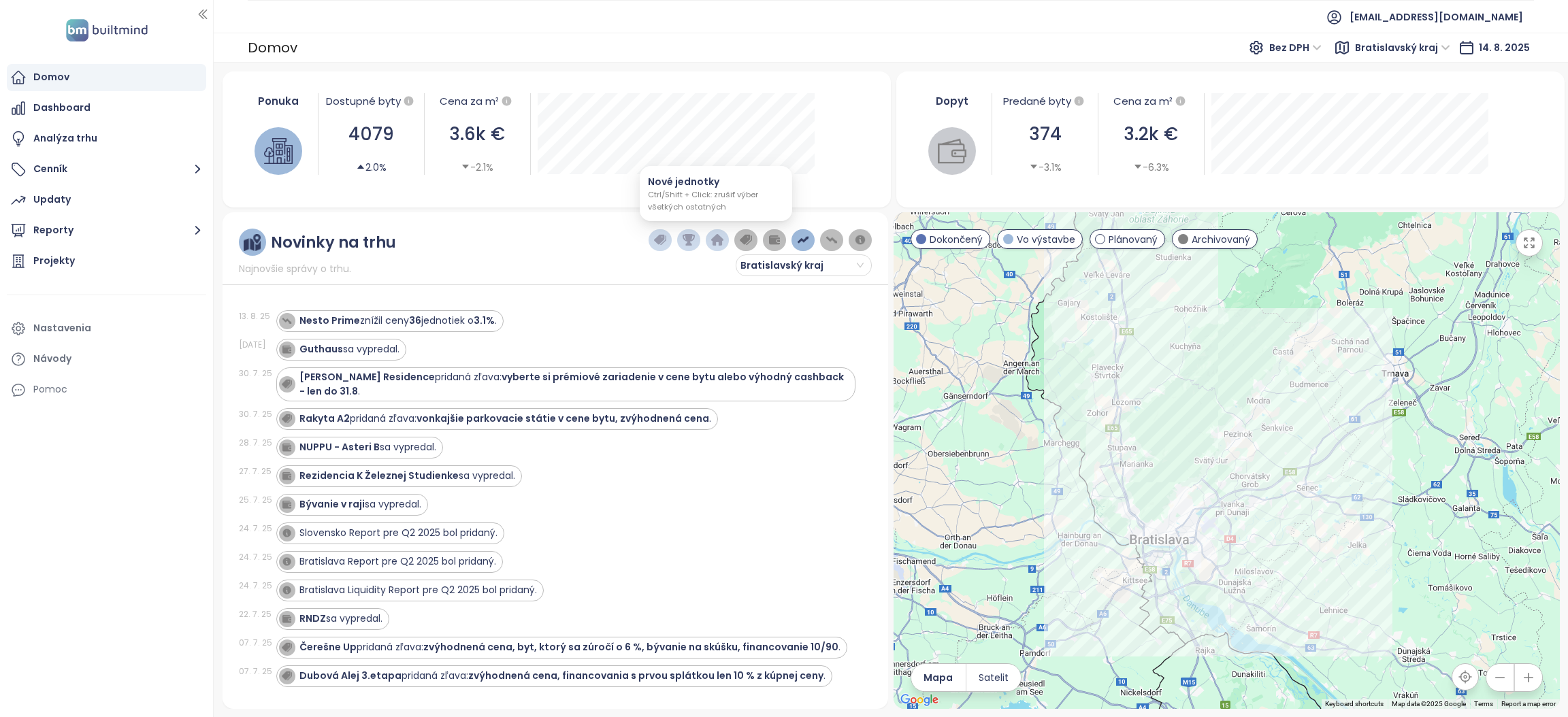
click at [713, 240] on img "button" at bounding box center [717, 240] width 12 height 12
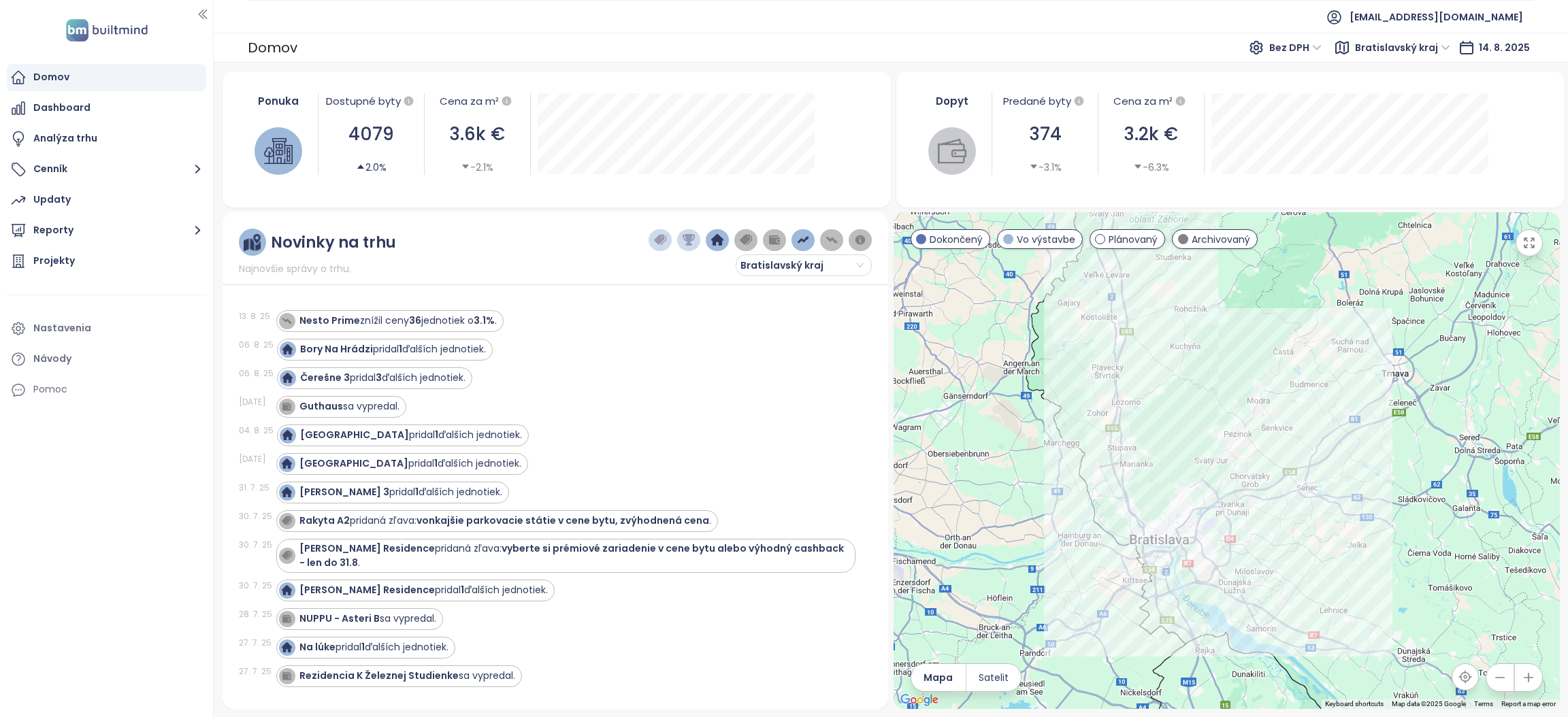
click at [684, 242] on img "button" at bounding box center [689, 240] width 12 height 12
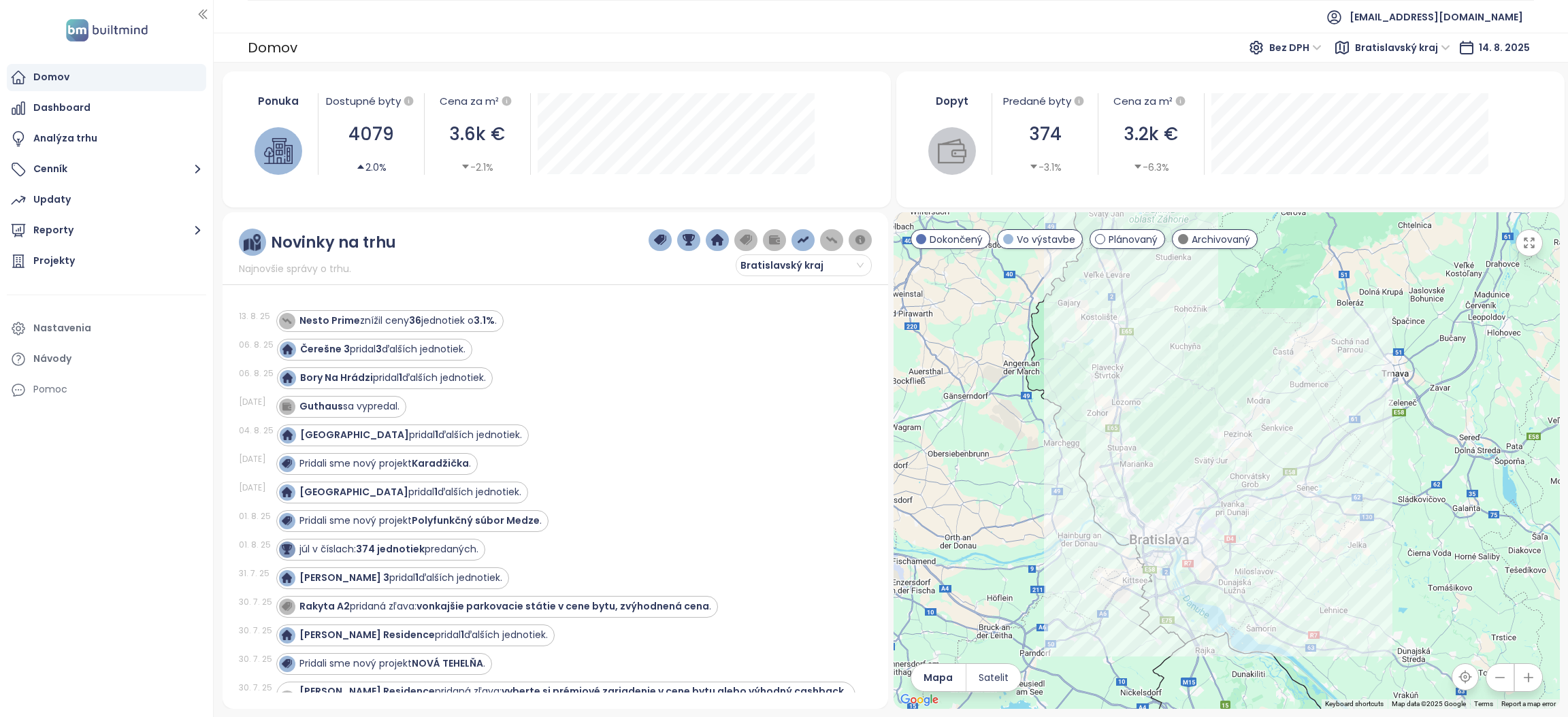
click at [632, 401] on div "Guthaus sa vypredal." at bounding box center [566, 407] width 580 height 22
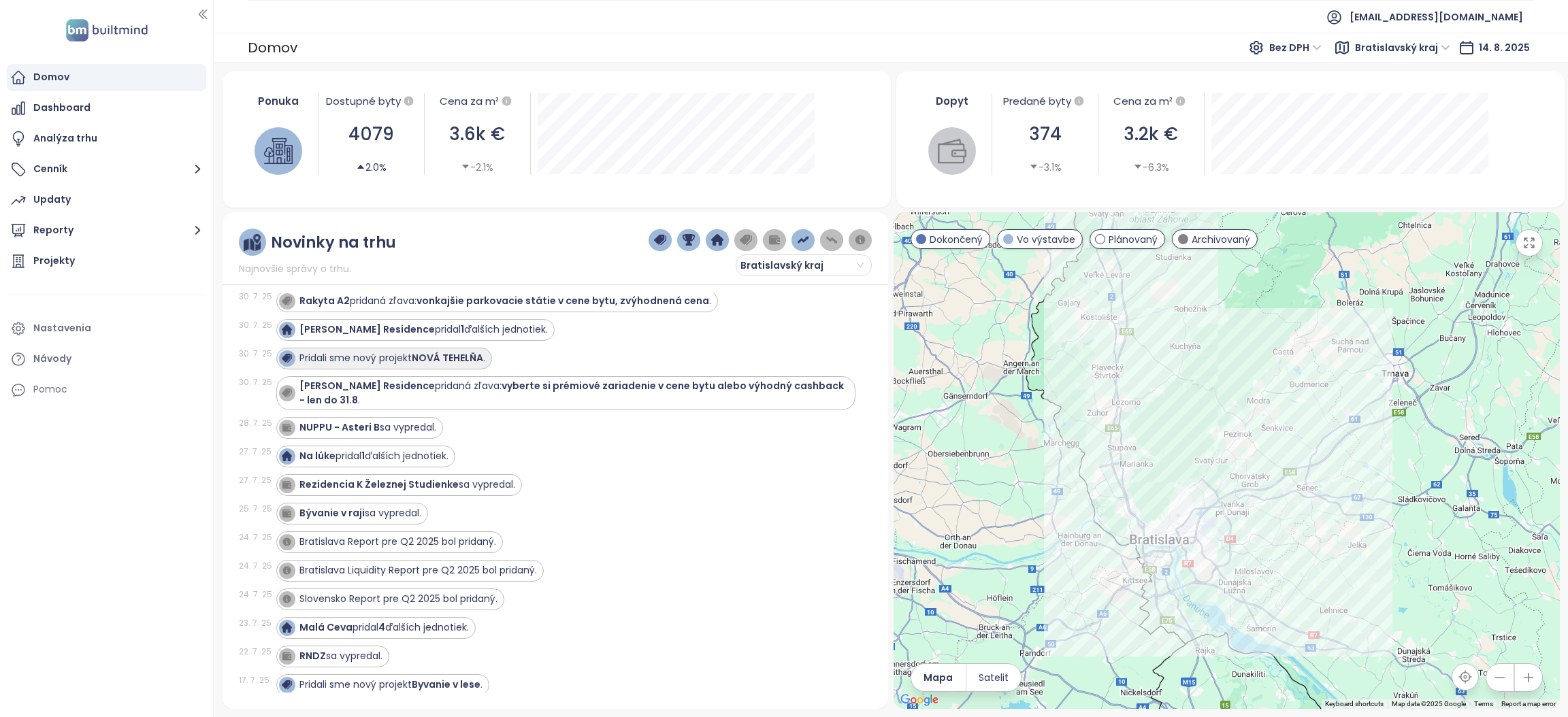
scroll to position [408, 0]
